Goal: Entertainment & Leisure: Consume media (video, audio)

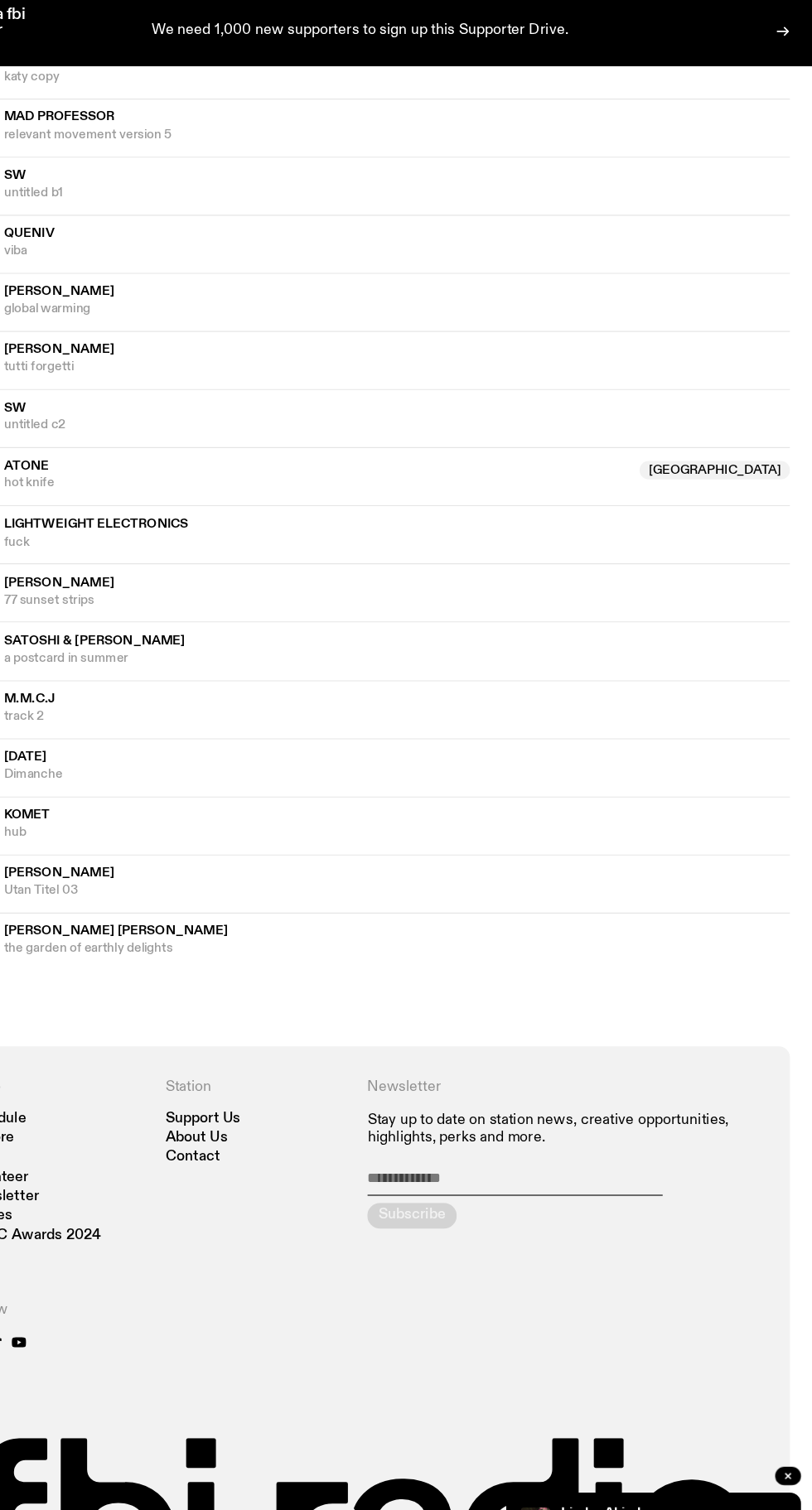
scroll to position [1176, 0]
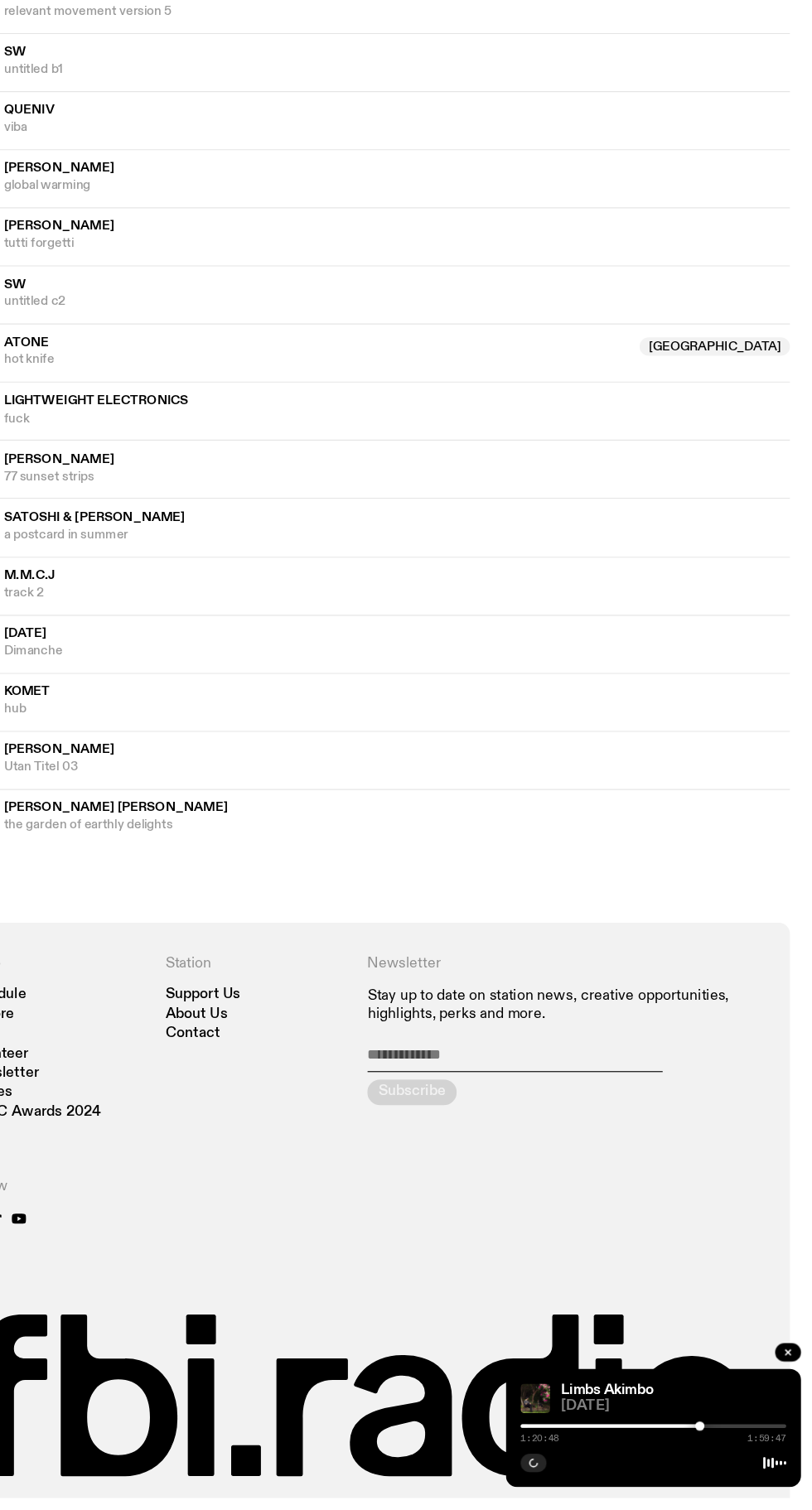
click at [710, 1450] on div at bounding box center [710, 1445] width 9 height 9
click at [727, 1447] on div at bounding box center [669, 1445] width 239 height 3
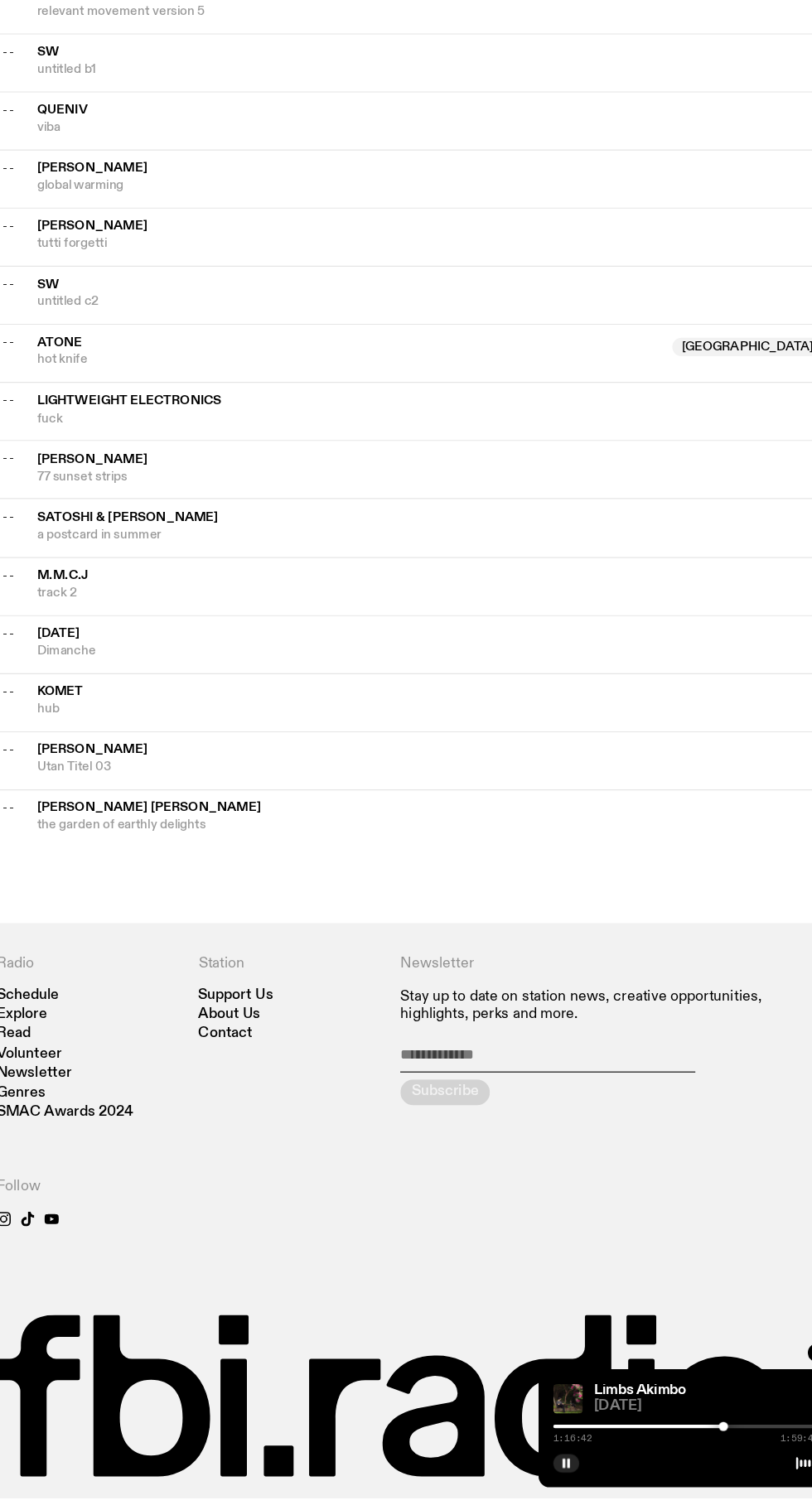
click at [734, 1447] on div at bounding box center [669, 1445] width 239 height 3
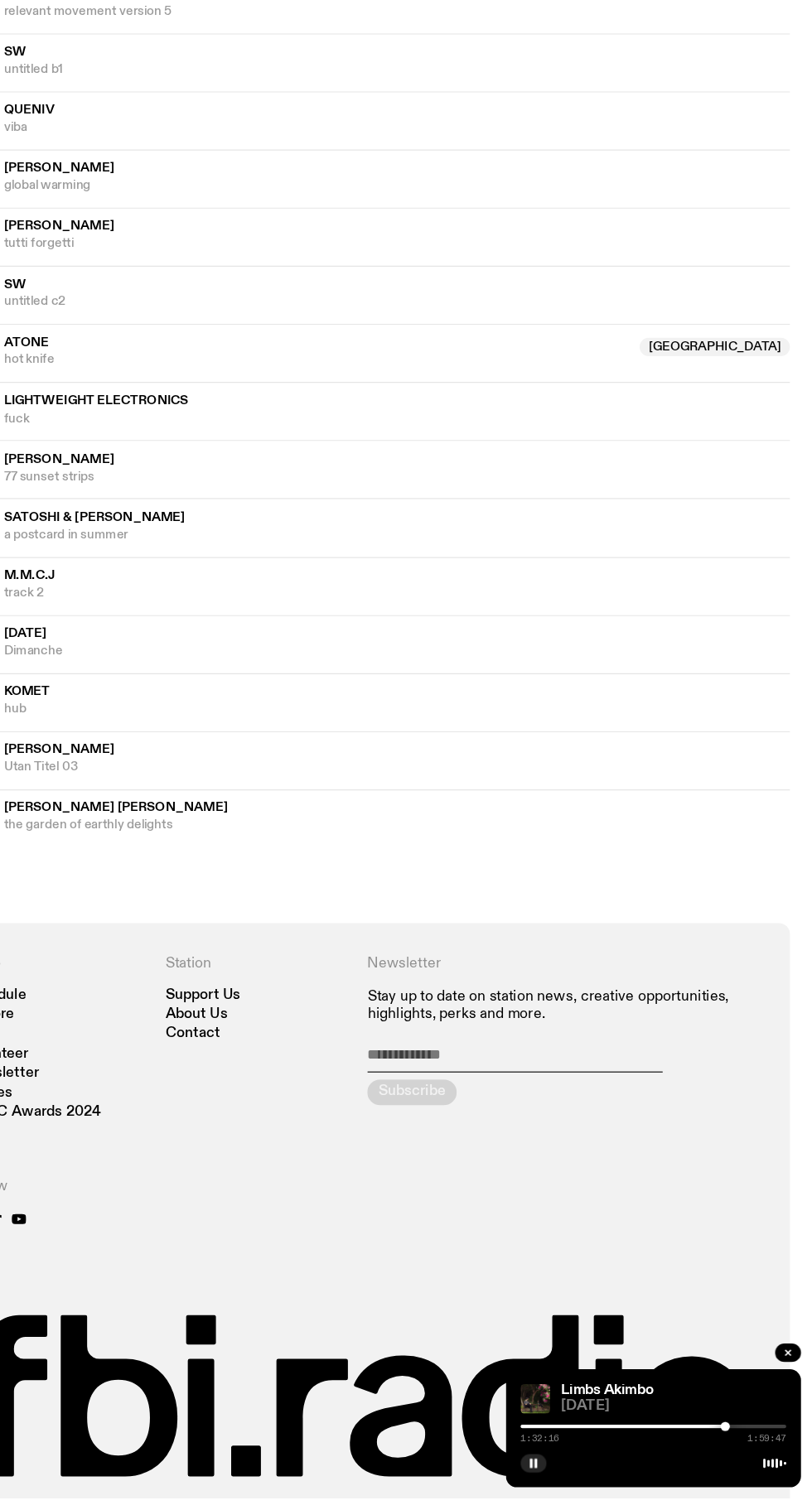
click at [752, 1447] on div at bounding box center [669, 1445] width 239 height 3
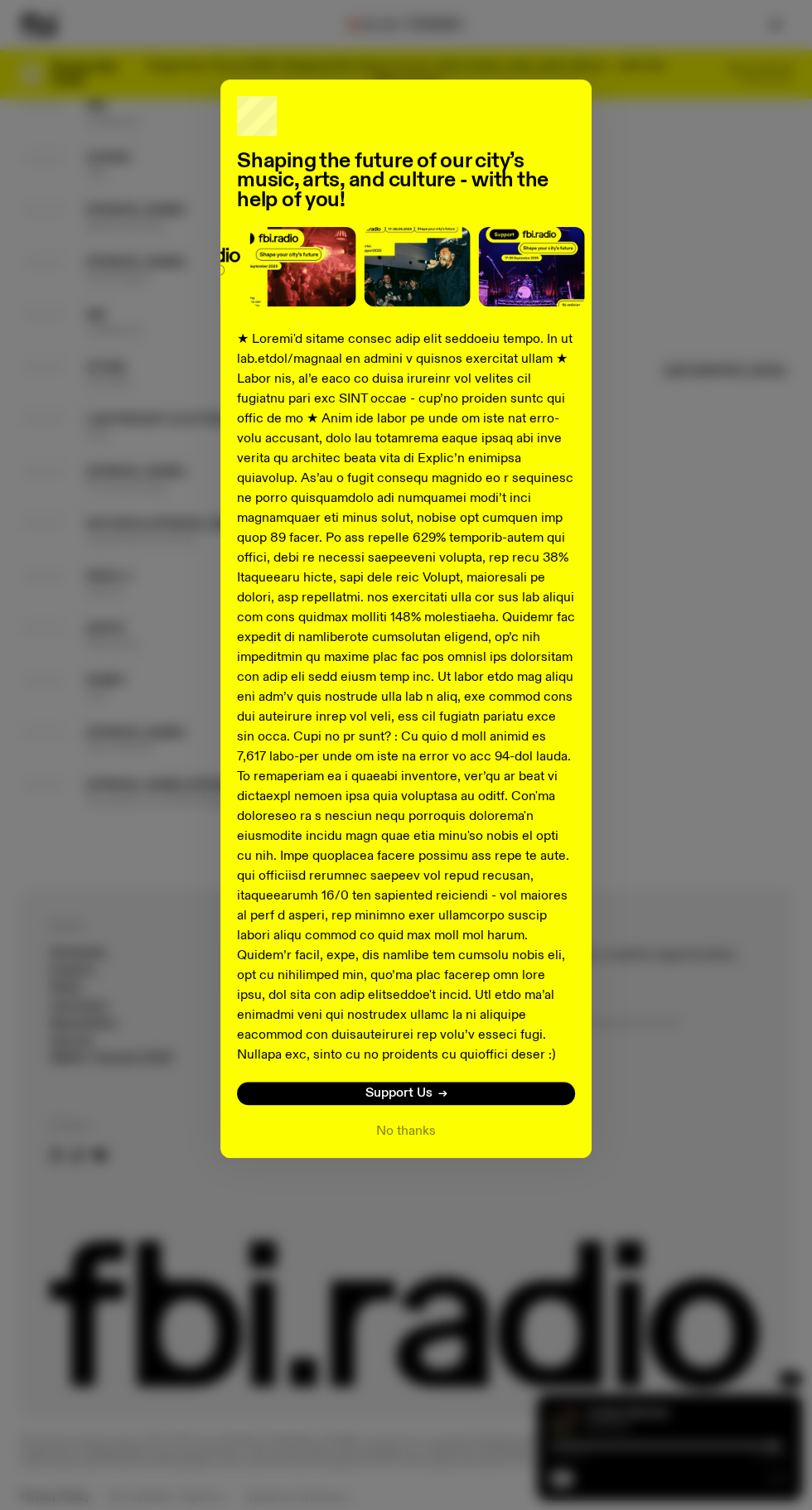
scroll to position [1285, 0]
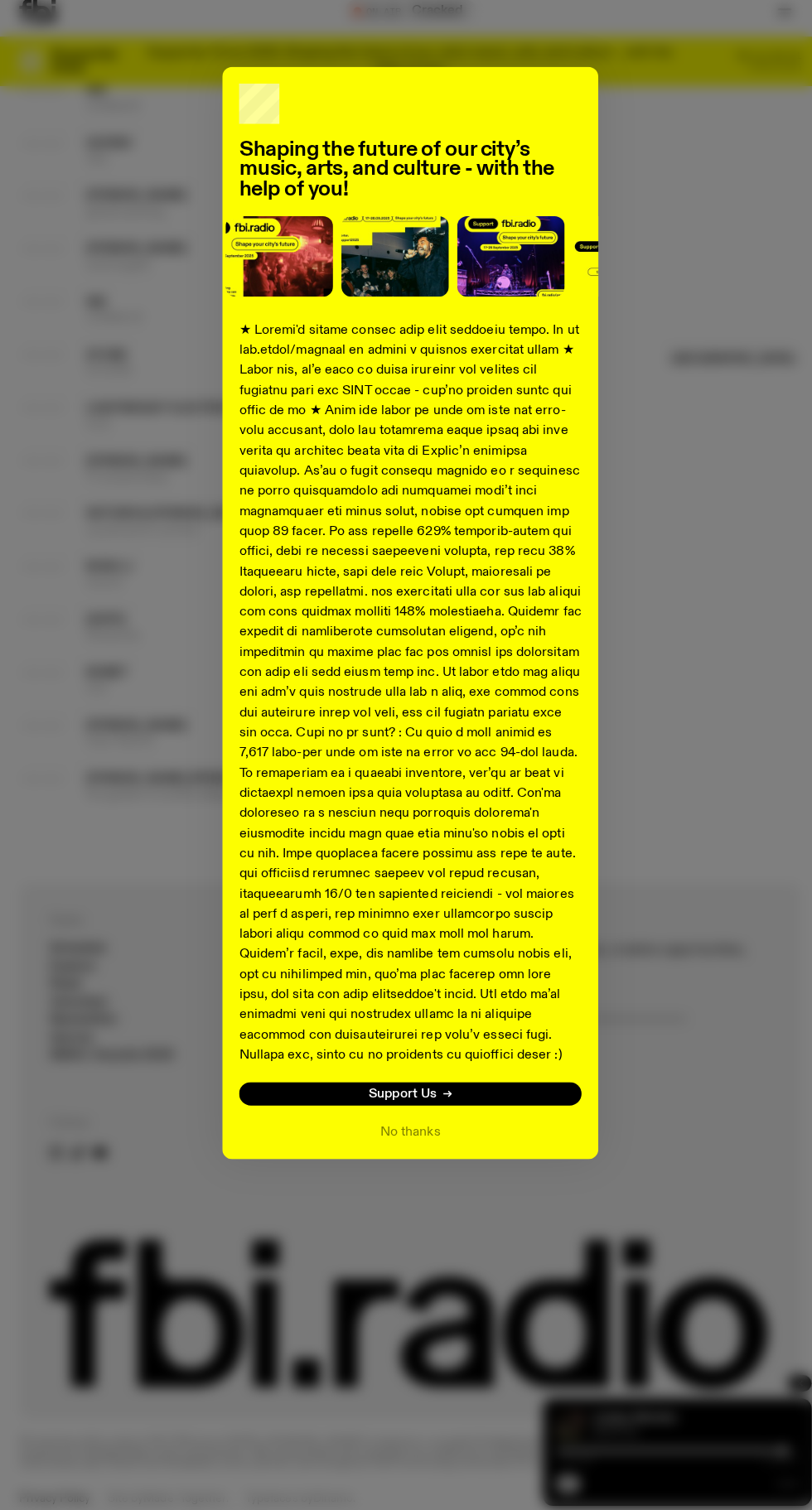
click at [406, 1132] on button "No thanks" at bounding box center [406, 1131] width 60 height 20
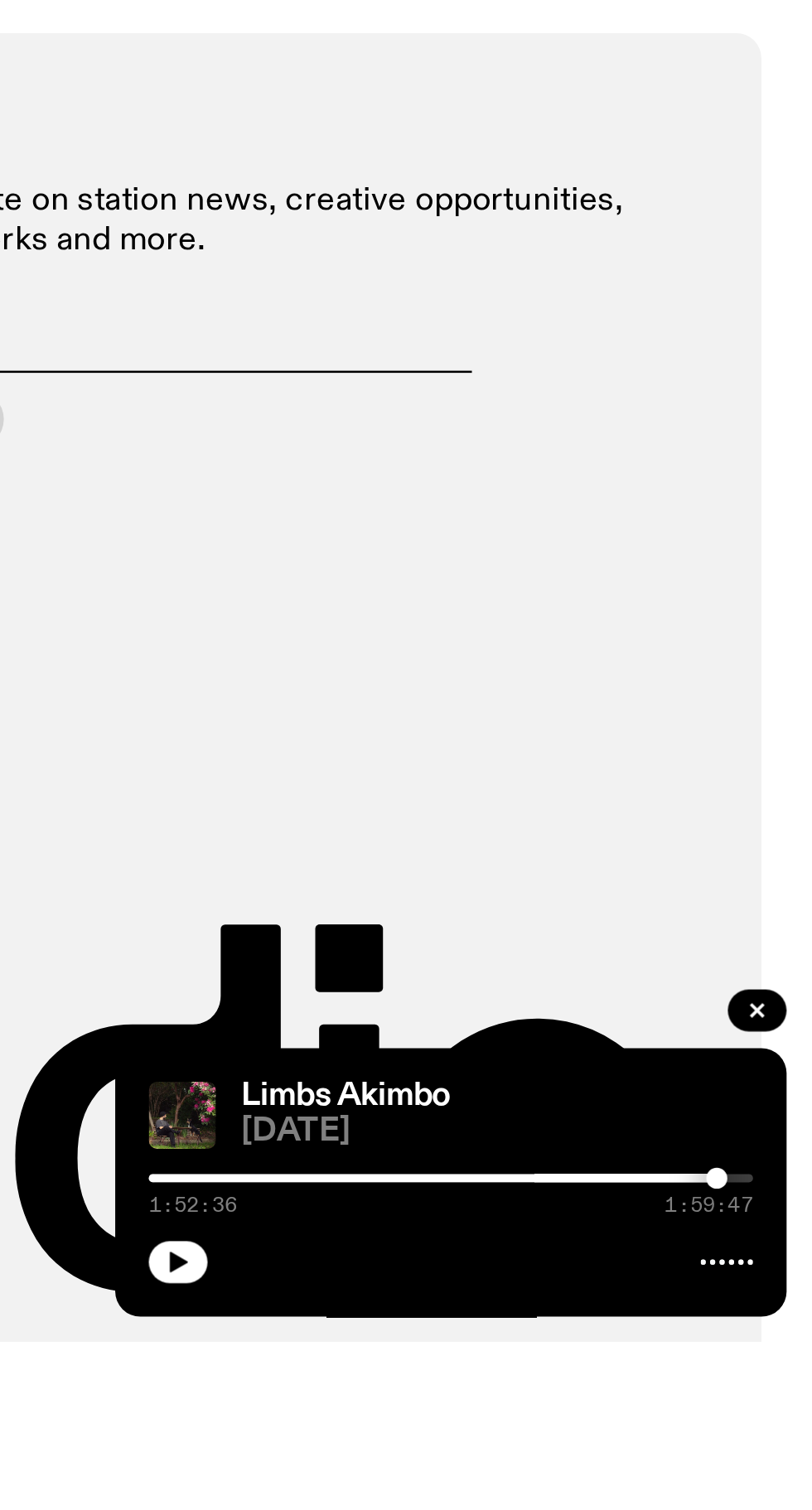
scroll to position [1177, 0]
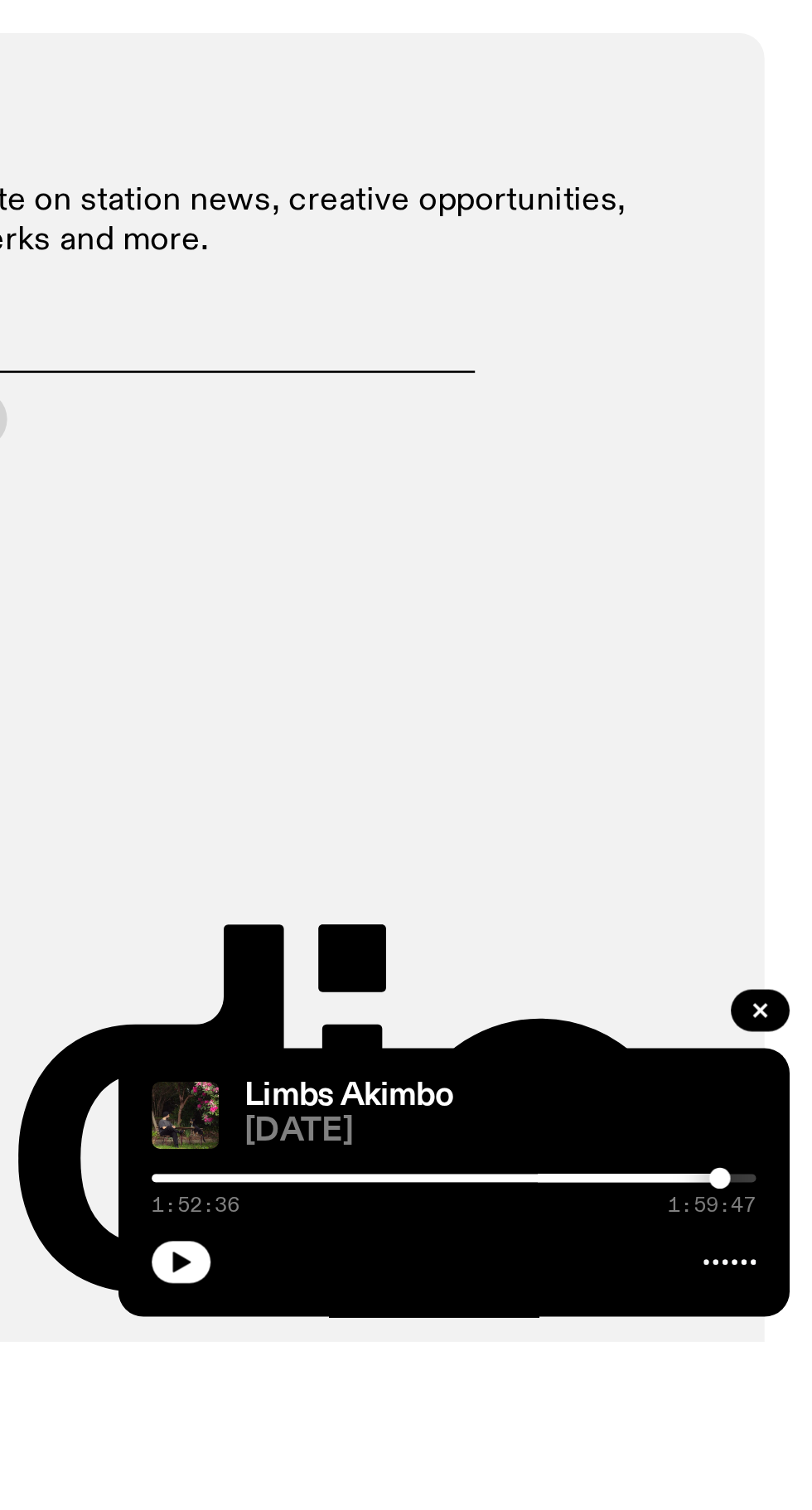
click at [562, 1483] on icon "button" at bounding box center [563, 1478] width 8 height 9
click at [758, 1447] on div at bounding box center [654, 1445] width 239 height 3
click at [762, 1447] on div at bounding box center [669, 1445] width 239 height 3
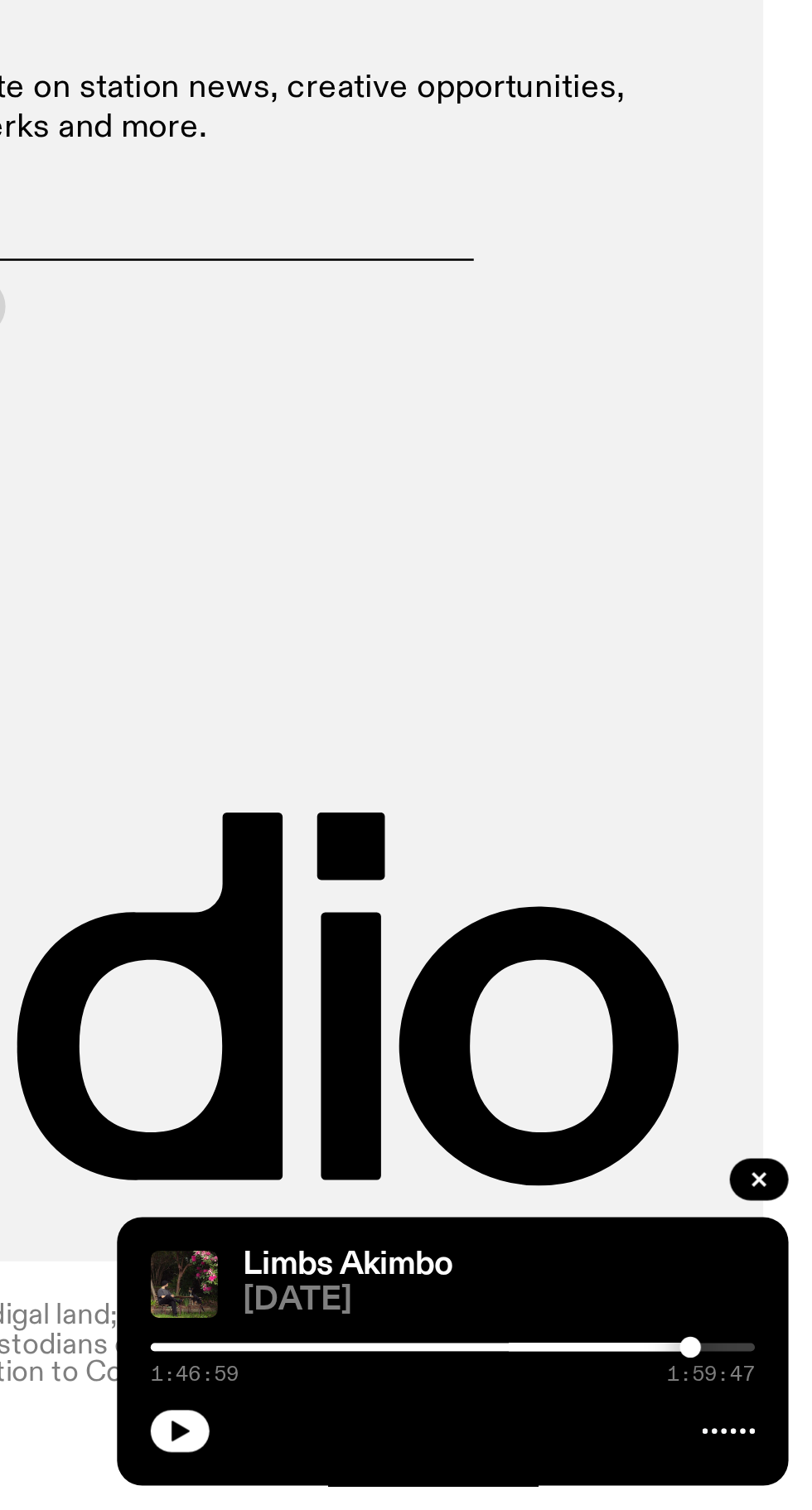
scroll to position [1289, 0]
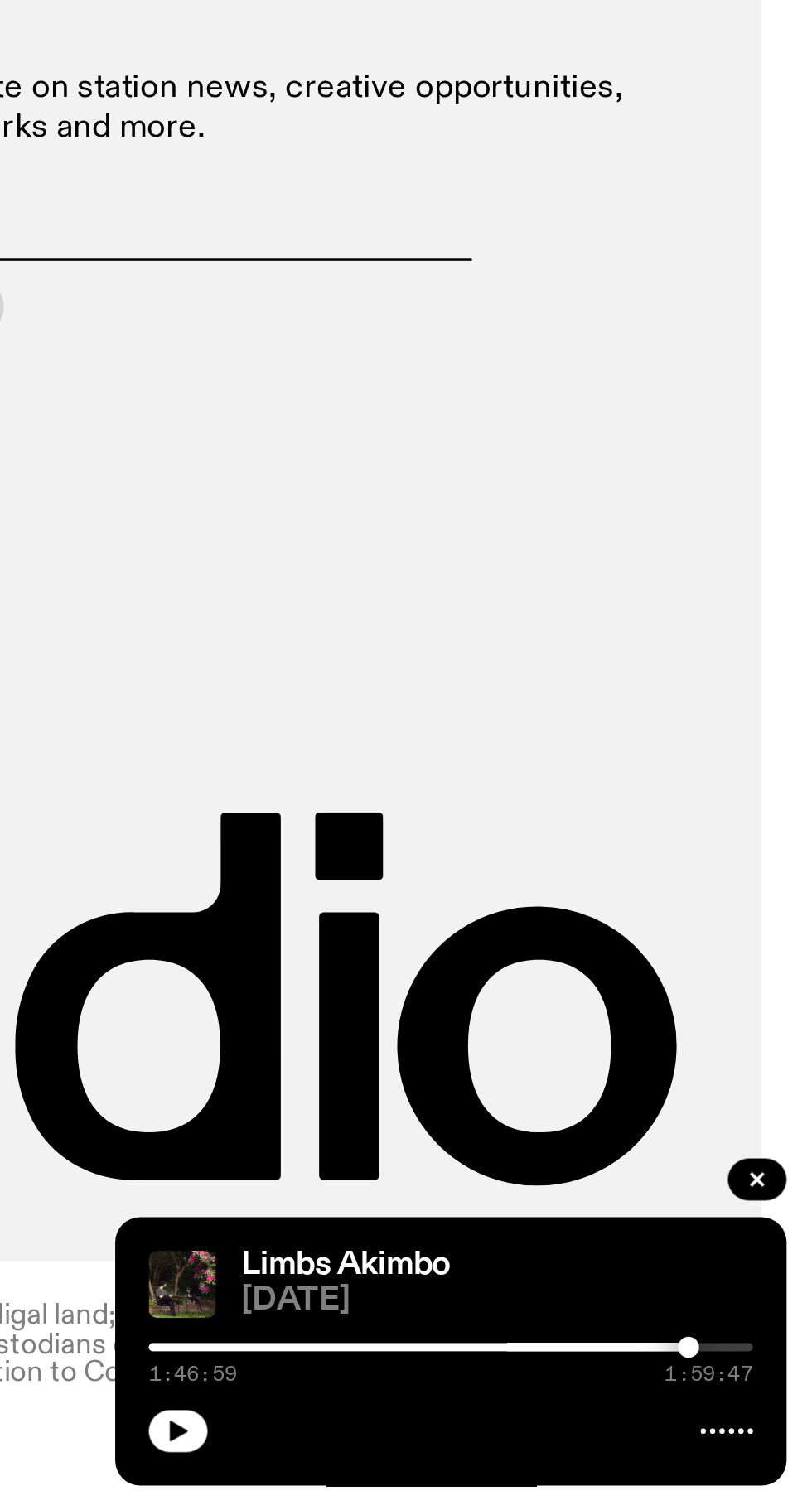
click at [562, 1474] on icon "button" at bounding box center [562, 1479] width 10 height 10
click at [776, 1445] on div at bounding box center [669, 1445] width 239 height 3
click at [776, 1448] on div at bounding box center [776, 1445] width 9 height 9
click at [776, 1445] on div at bounding box center [666, 1445] width 239 height 3
click at [777, 1445] on div at bounding box center [669, 1445] width 239 height 3
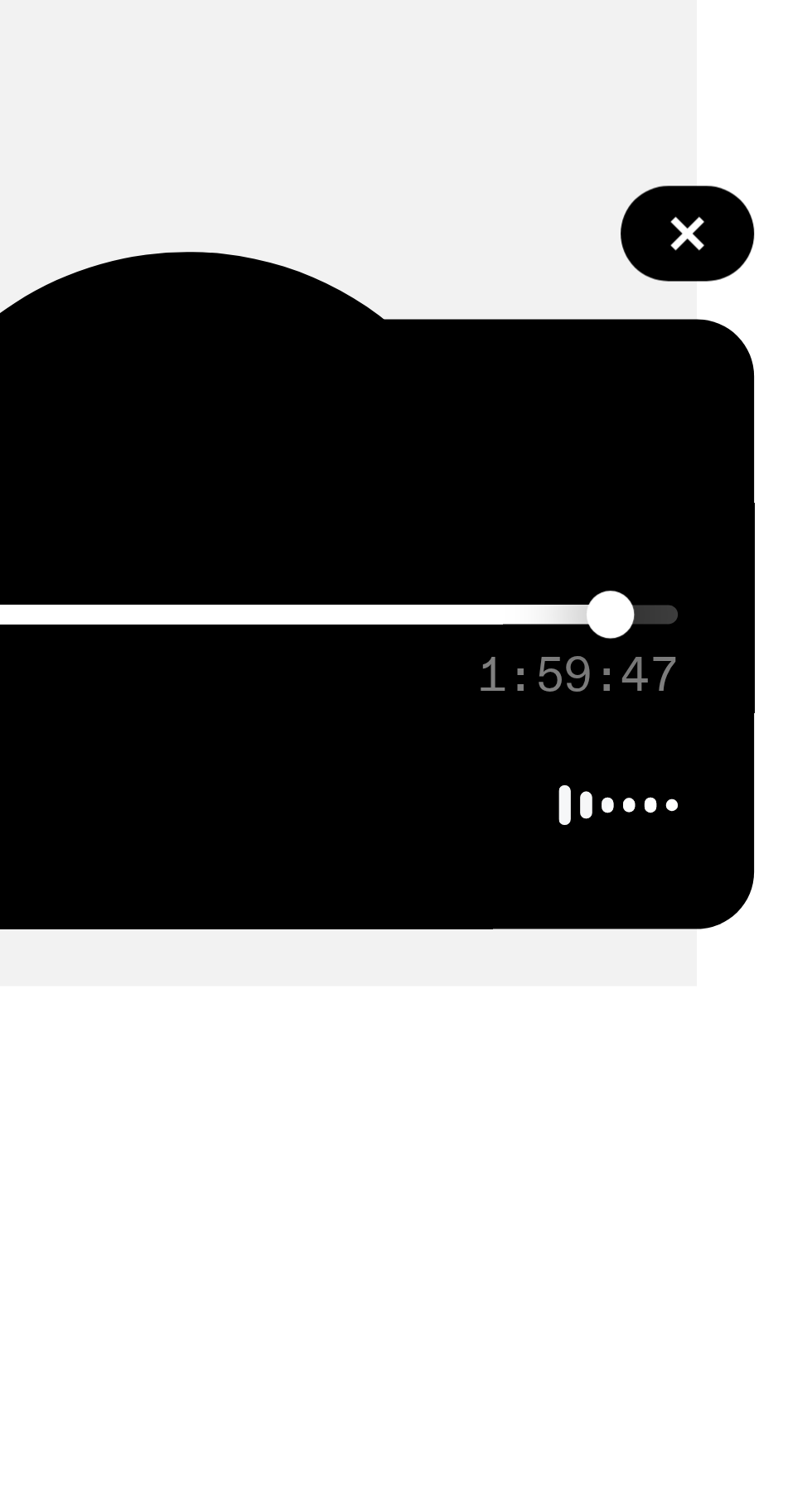
scroll to position [1177, 0]
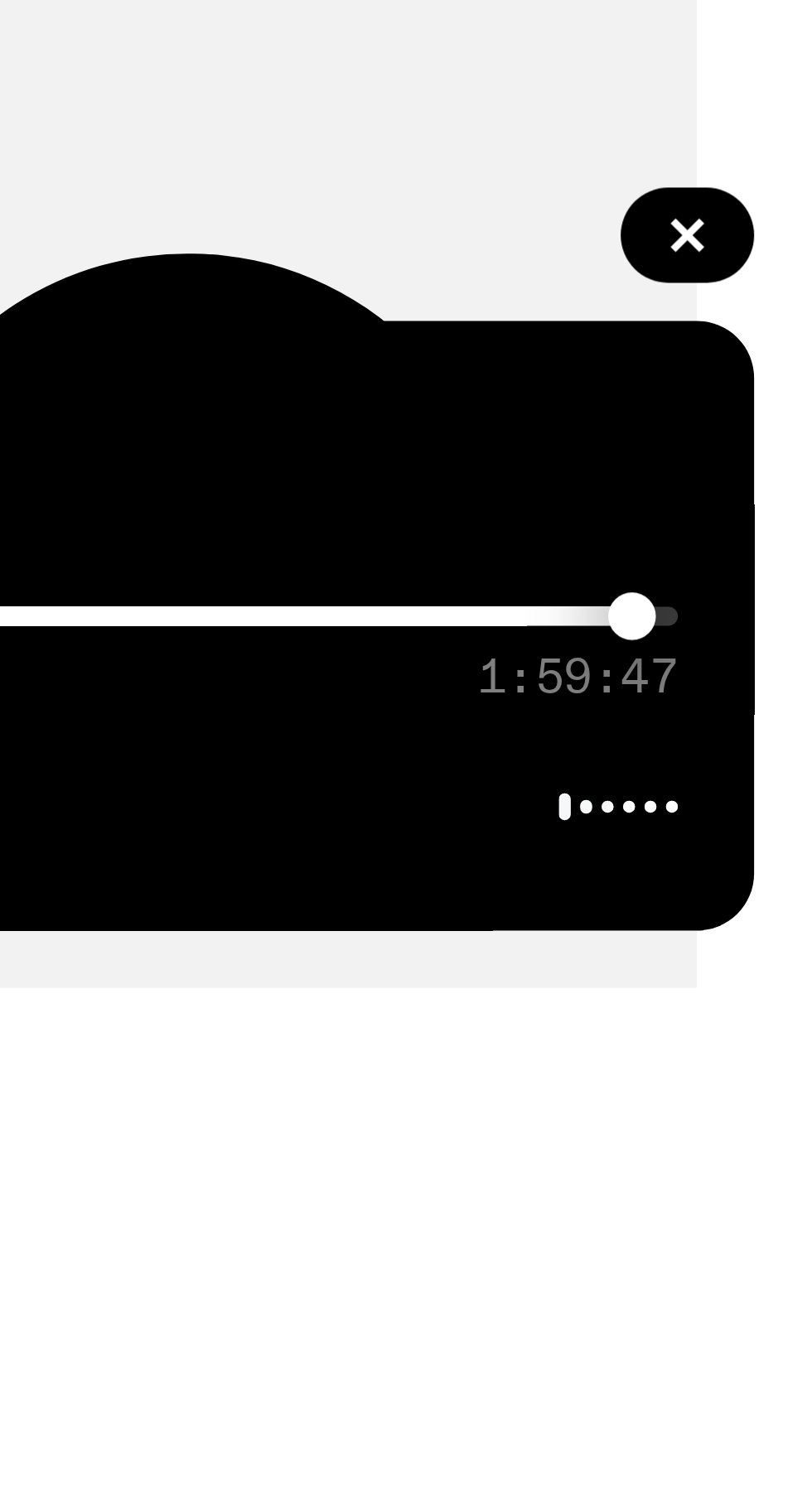
click at [780, 1450] on div at bounding box center [780, 1445] width 9 height 9
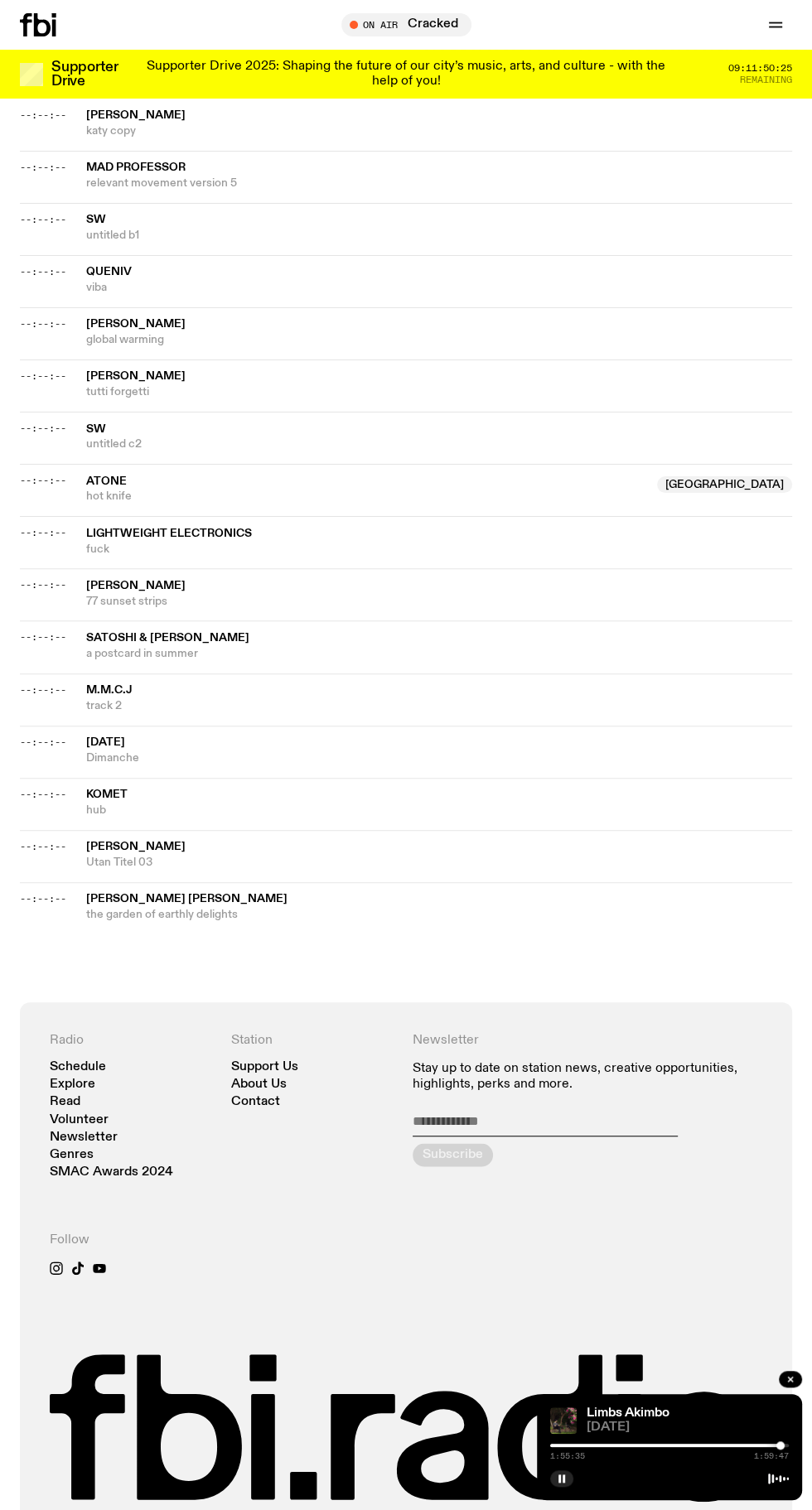
scroll to position [1156, 0]
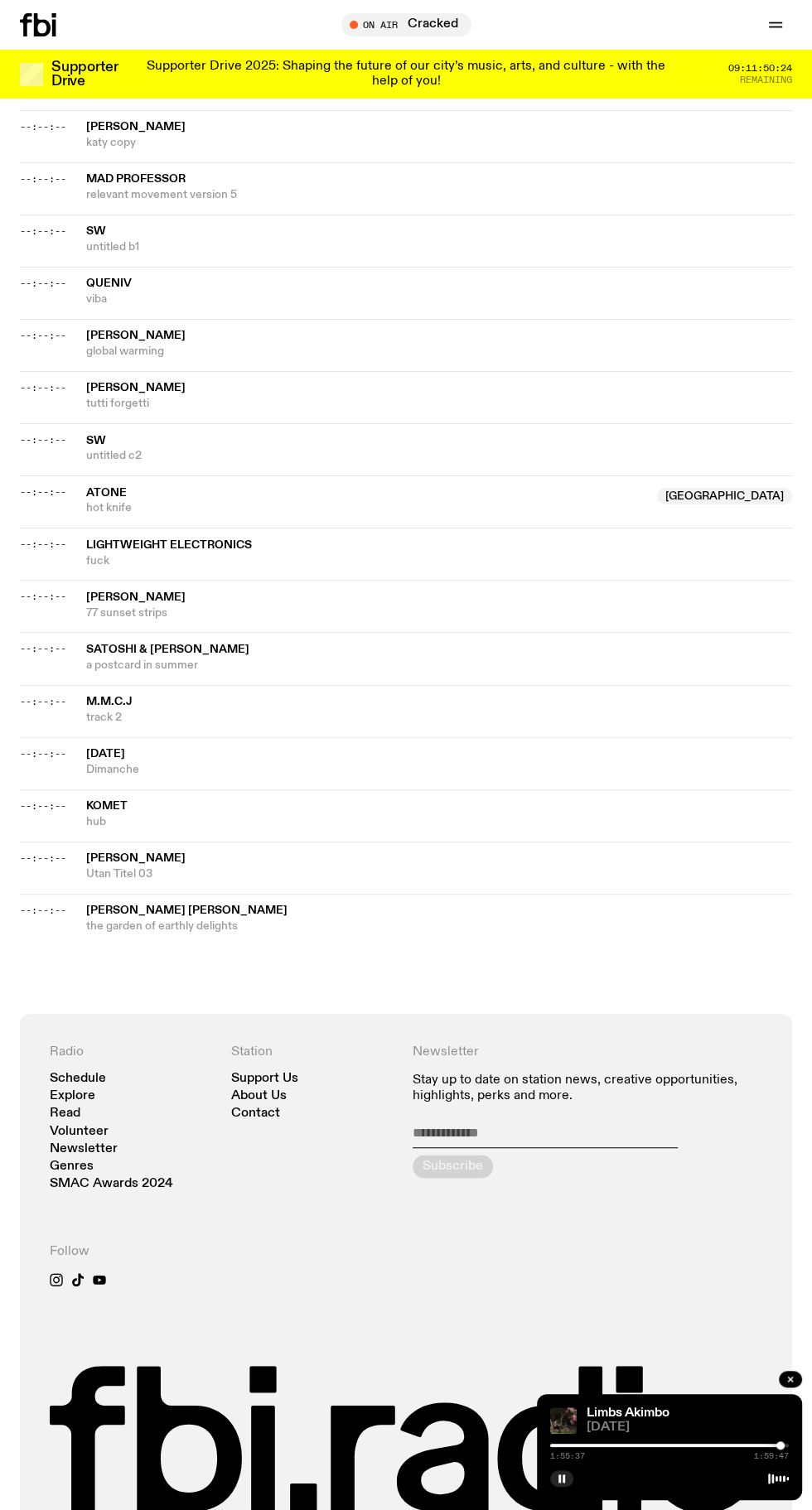
click at [744, 1447] on div at bounding box center [660, 1445] width 239 height 3
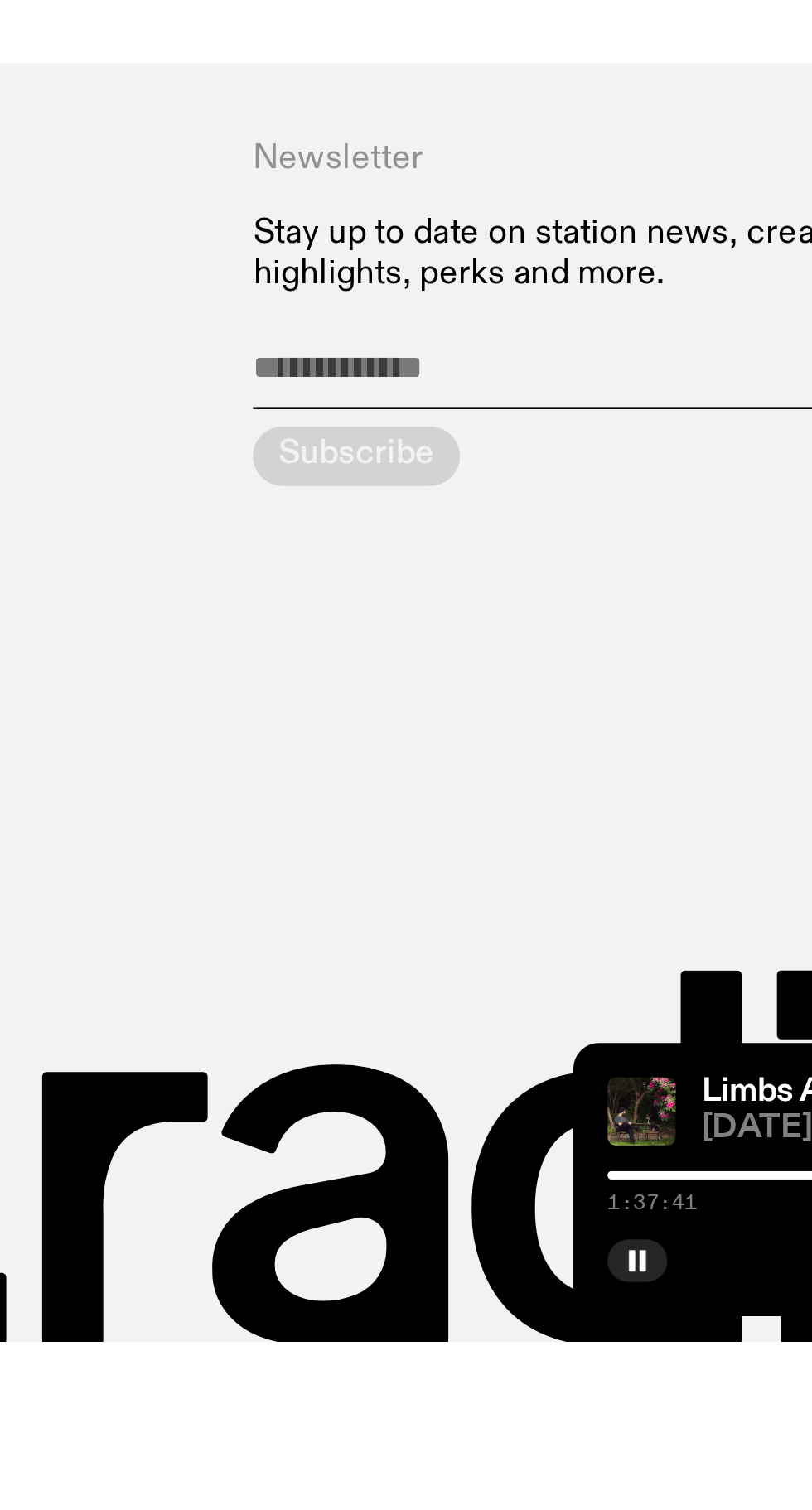
scroll to position [1177, 0]
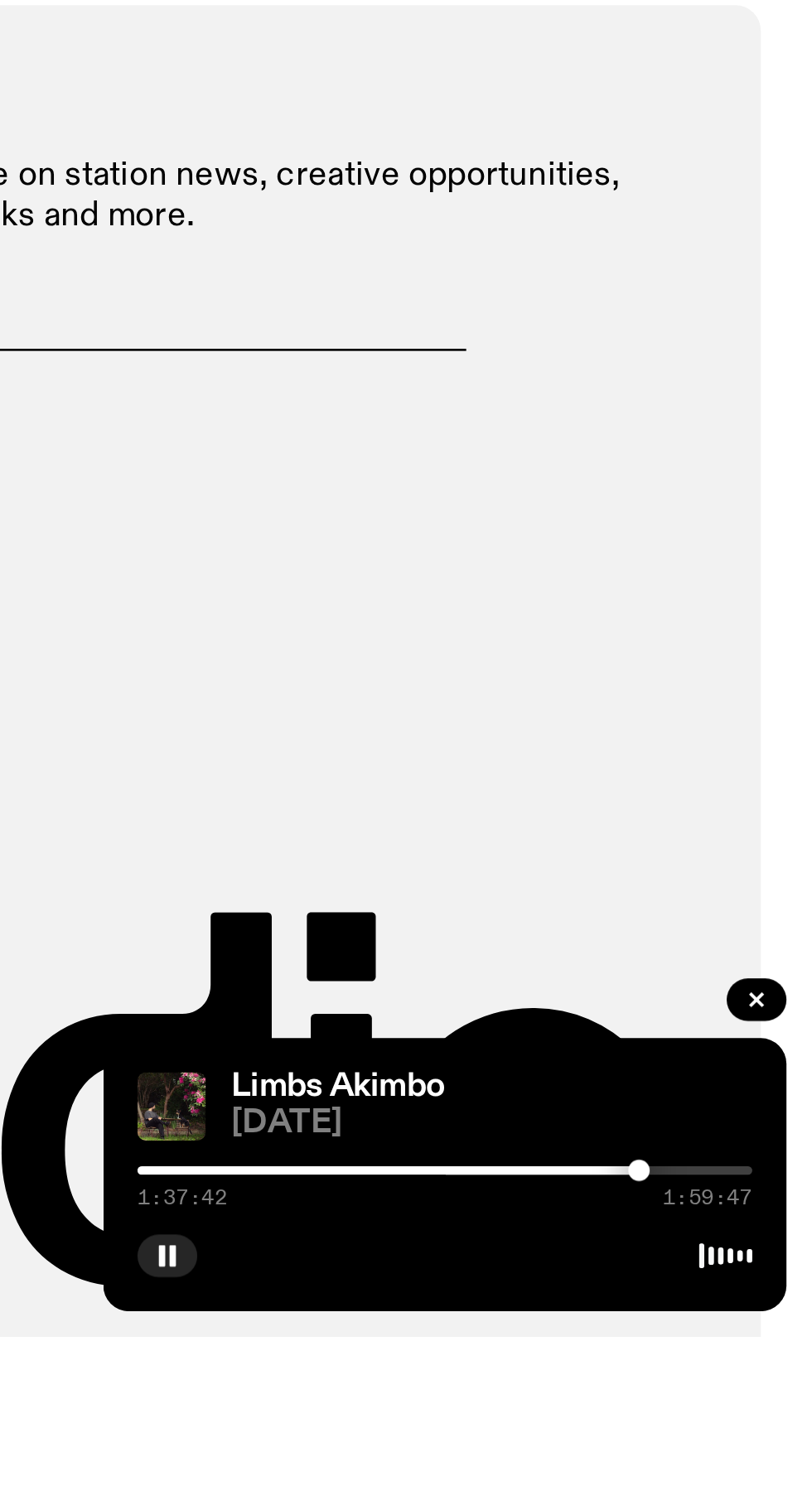
click at [732, 1447] on div at bounding box center [625, 1445] width 239 height 3
click at [711, 1447] on div at bounding box center [612, 1445] width 239 height 3
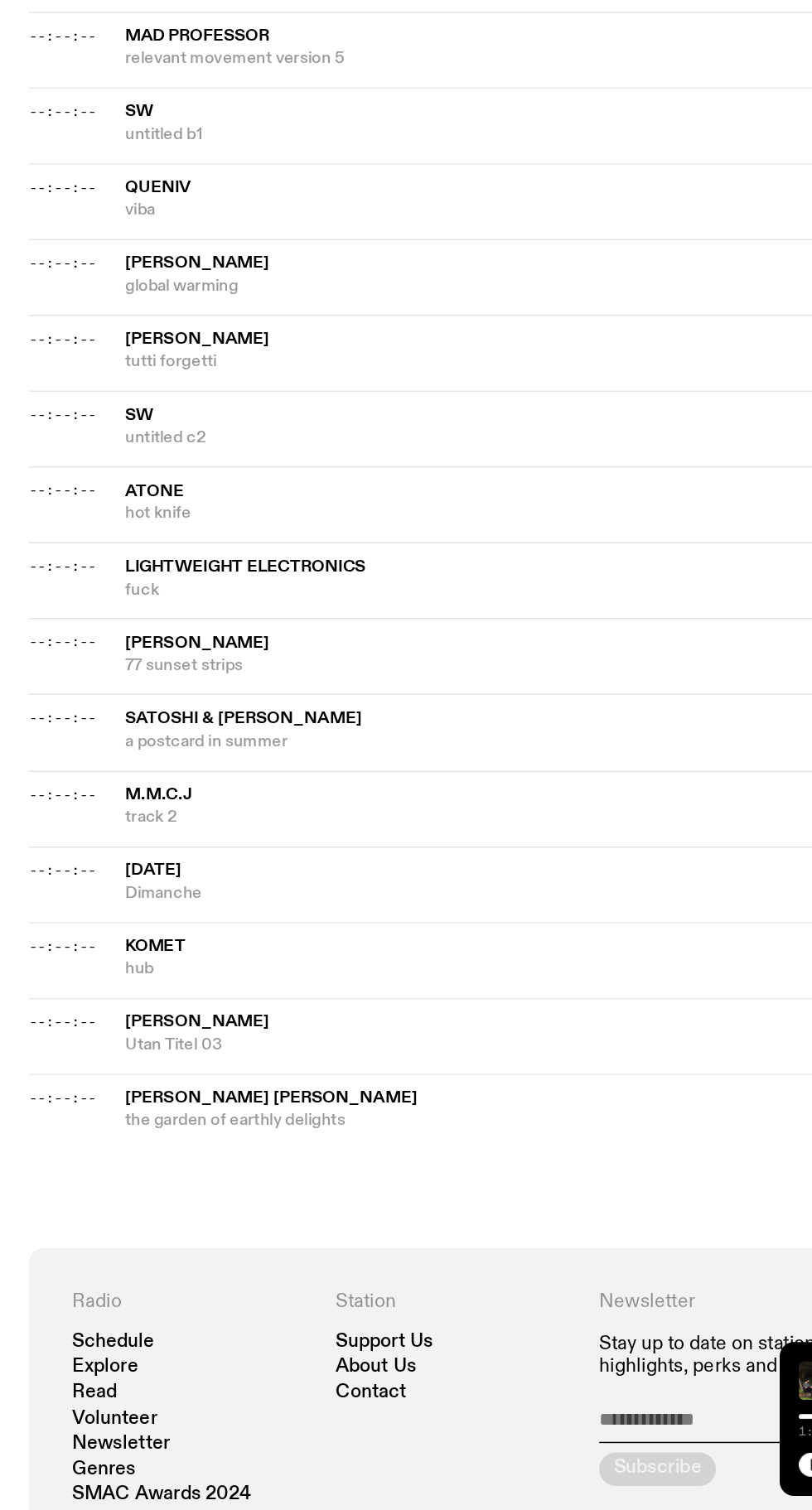
scroll to position [1289, 0]
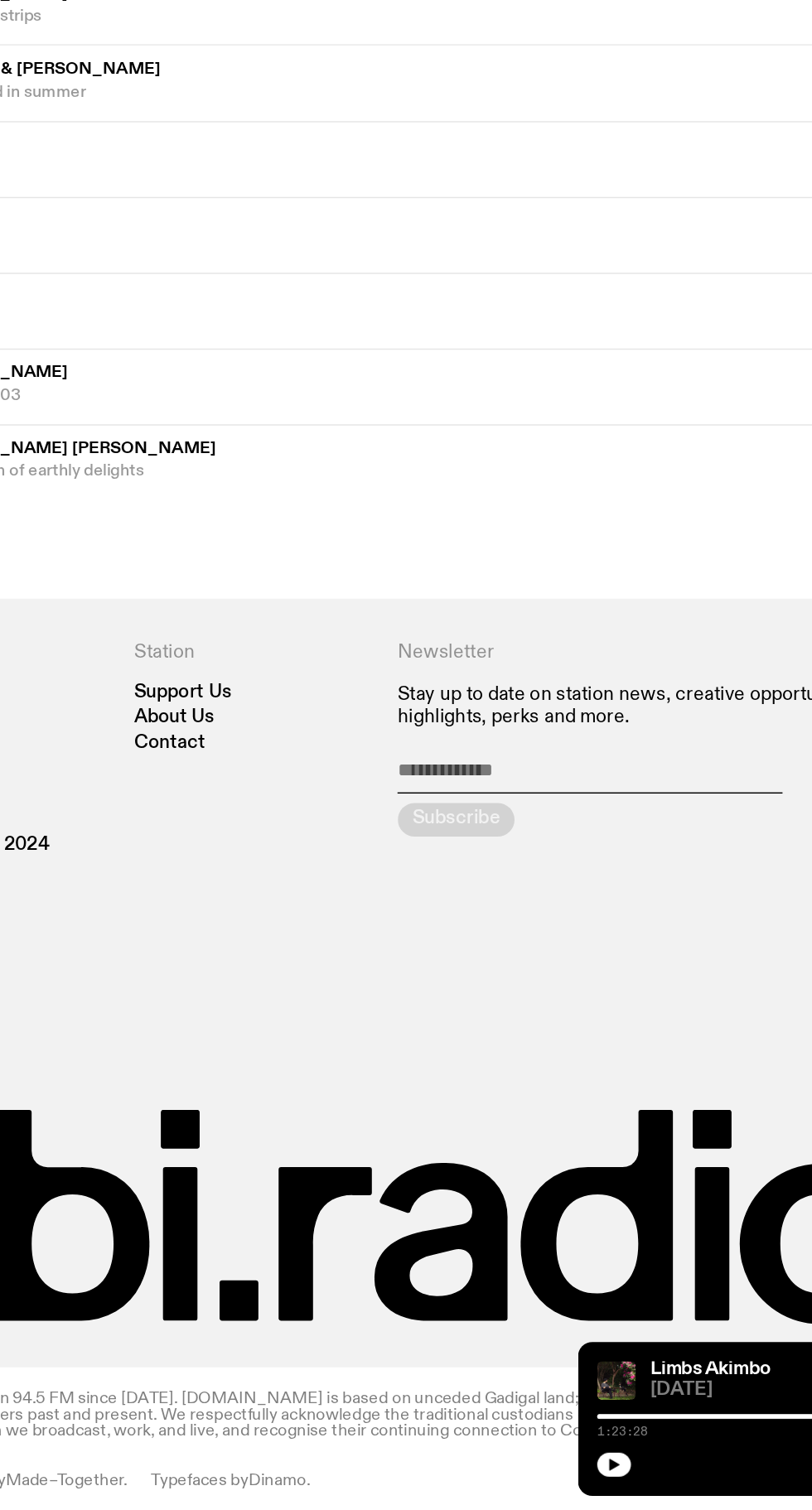
click at [570, 1486] on div at bounding box center [669, 1477] width 239 height 20
click at [563, 1484] on button "button" at bounding box center [562, 1478] width 23 height 16
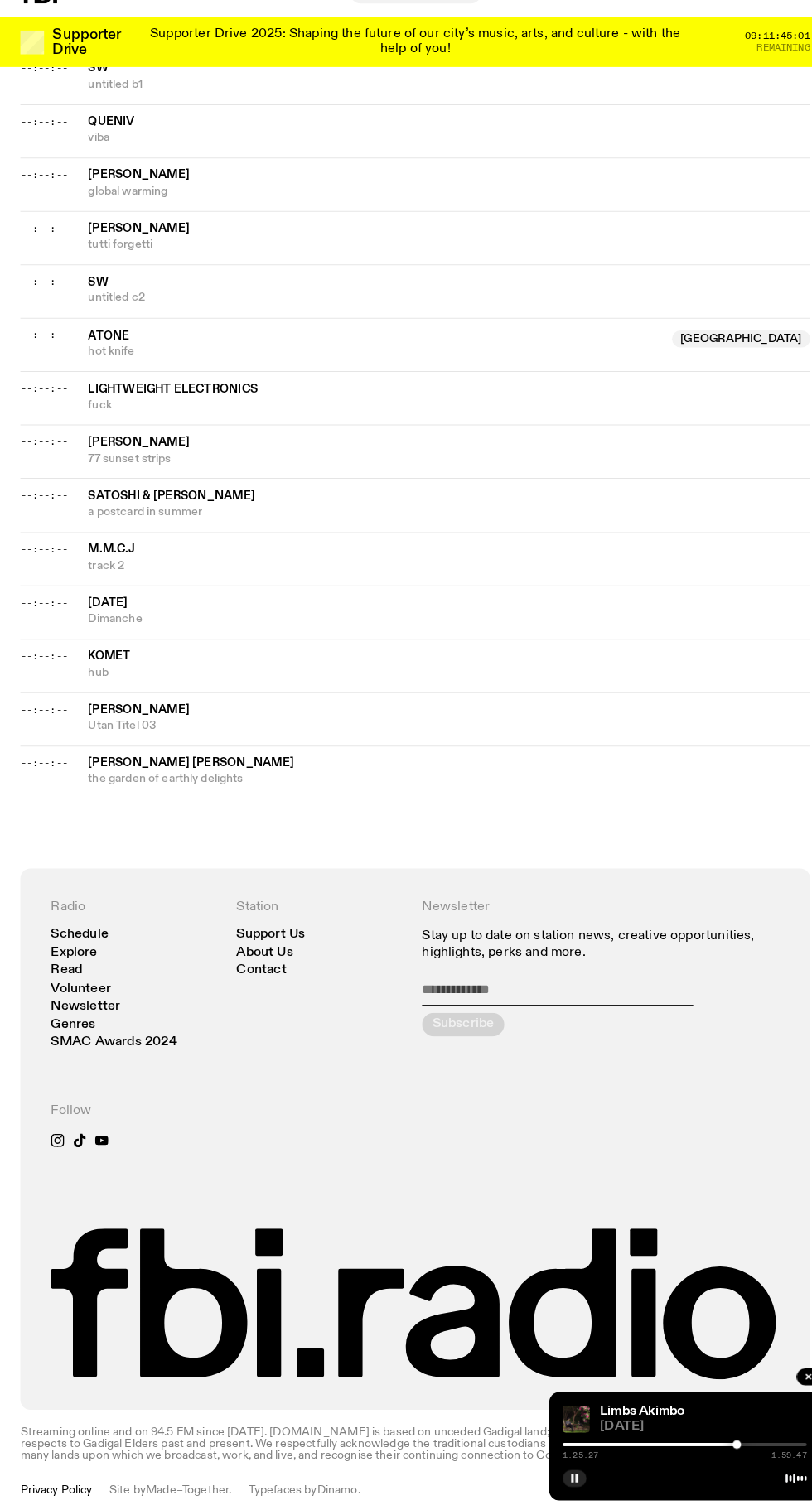
scroll to position [1206, 0]
